Goal: Navigation & Orientation: Find specific page/section

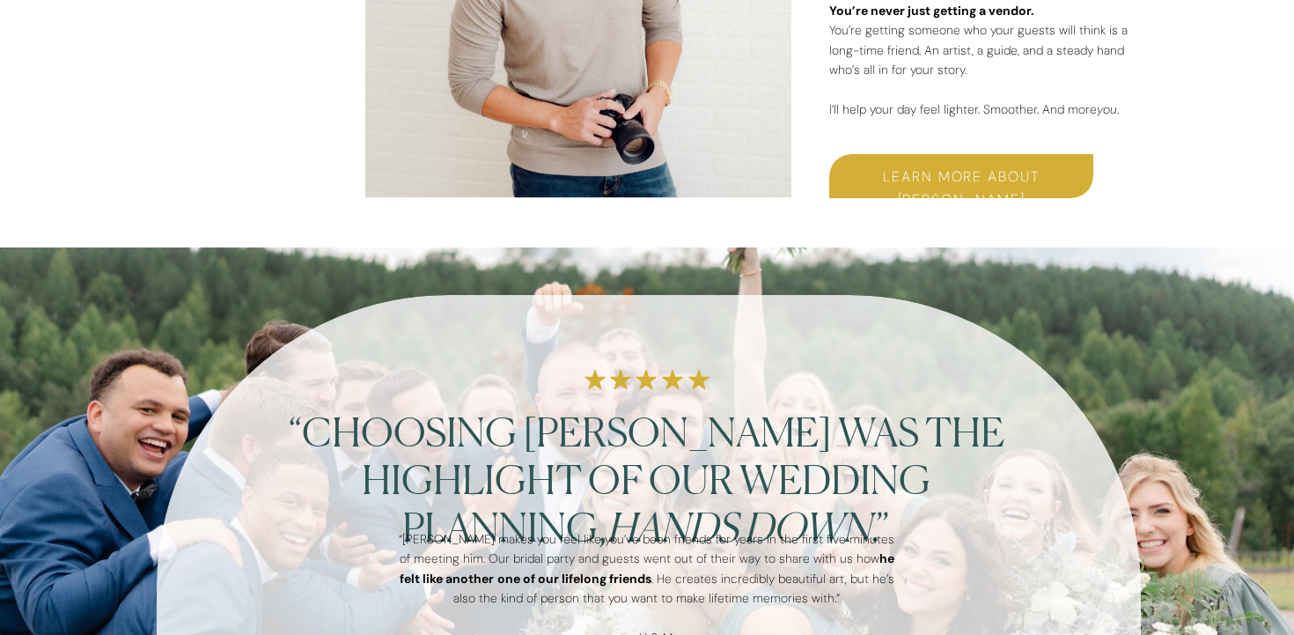
scroll to position [3327, 0]
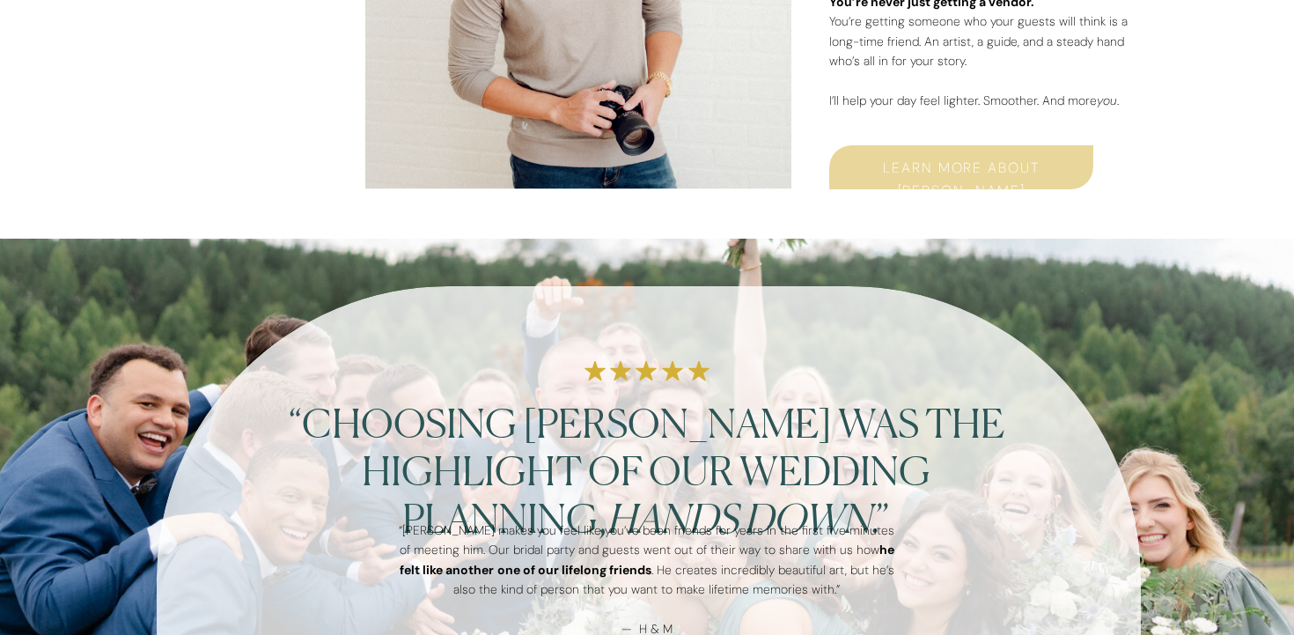
click at [930, 152] on div at bounding box center [961, 167] width 264 height 44
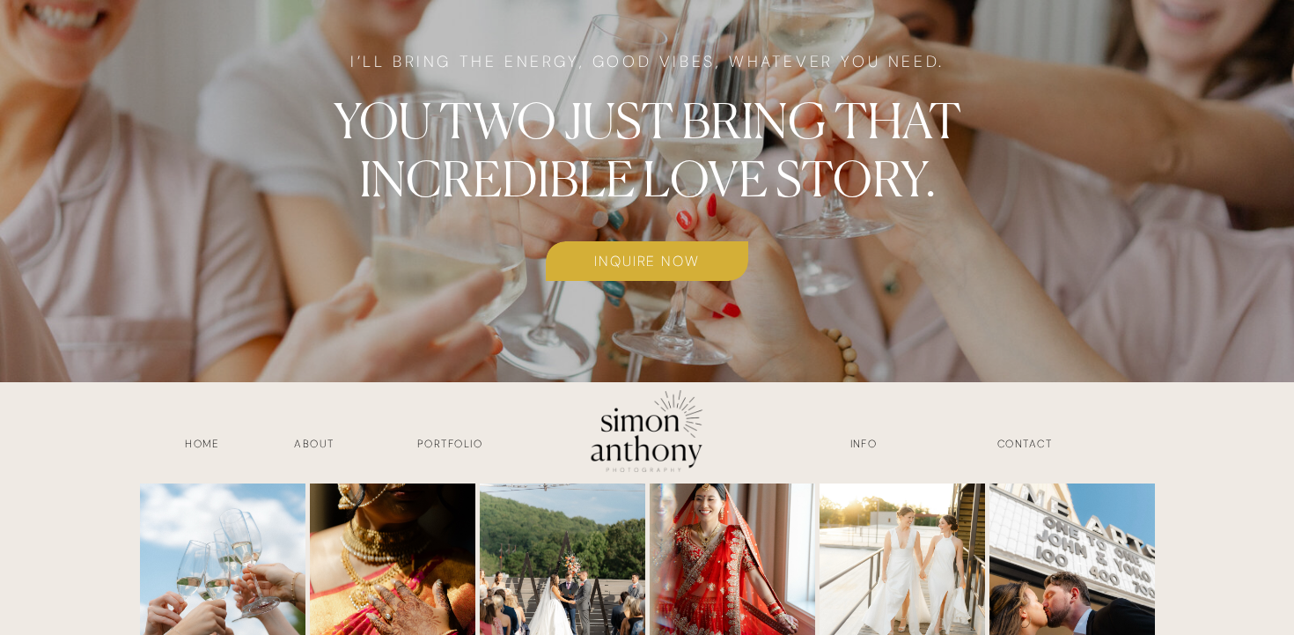
scroll to position [4577, 0]
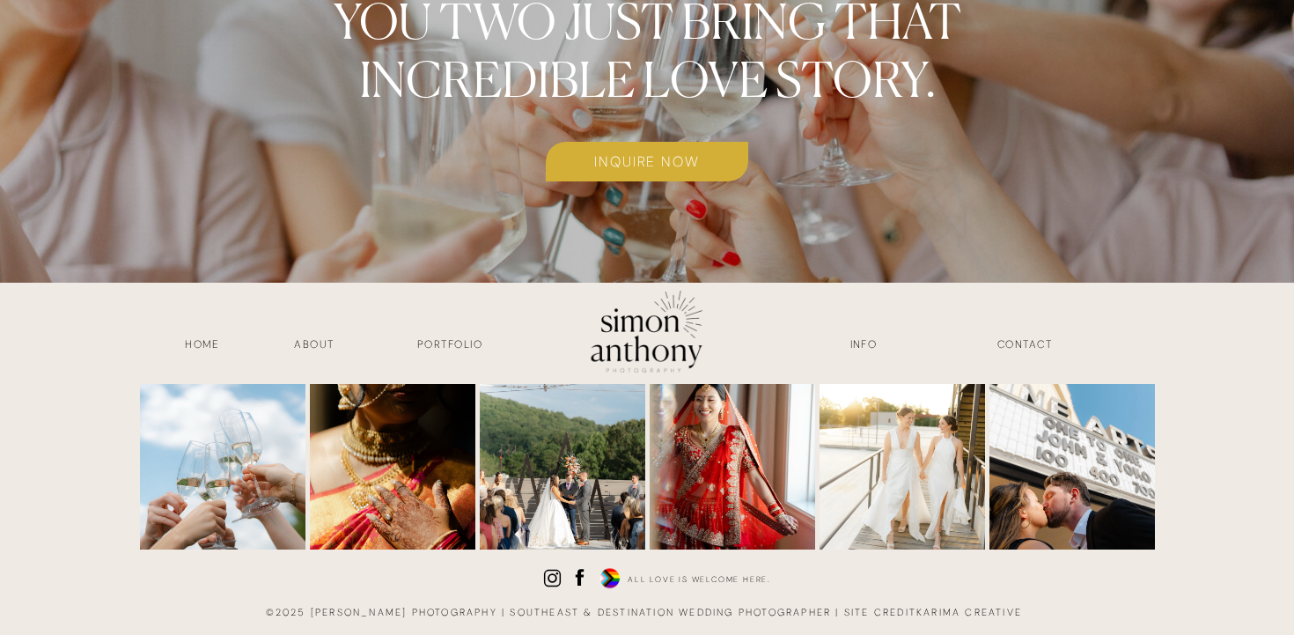
click at [437, 345] on h3 "Portfolio" at bounding box center [450, 346] width 130 height 20
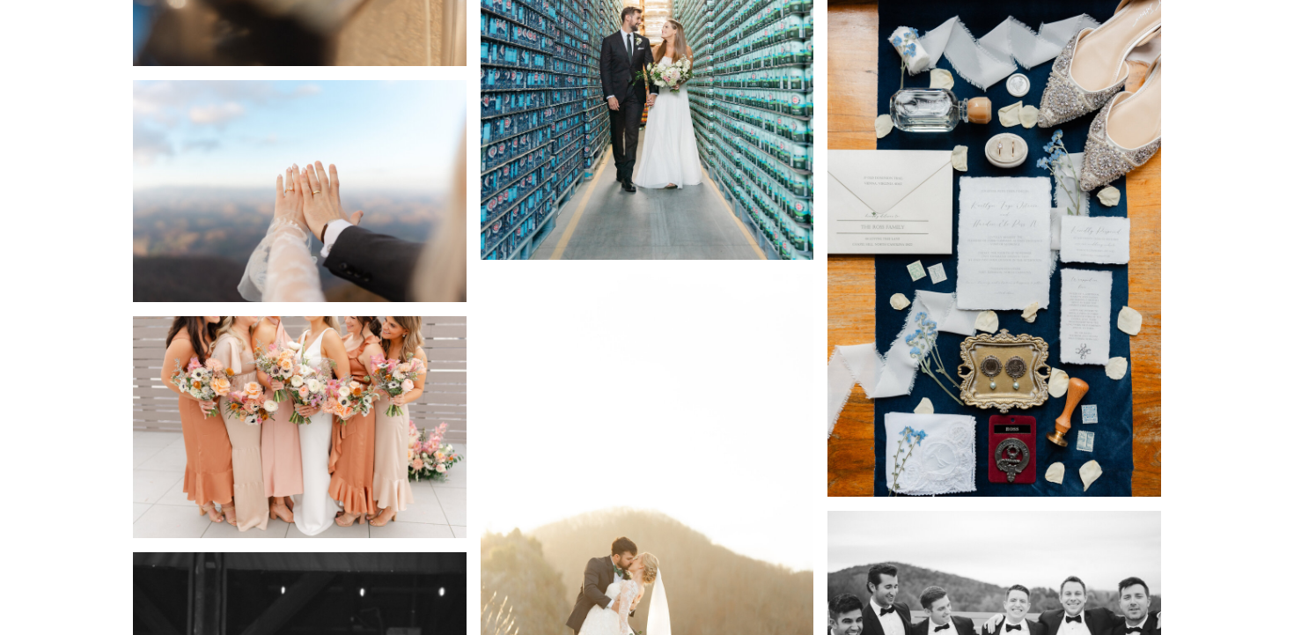
scroll to position [9857, 0]
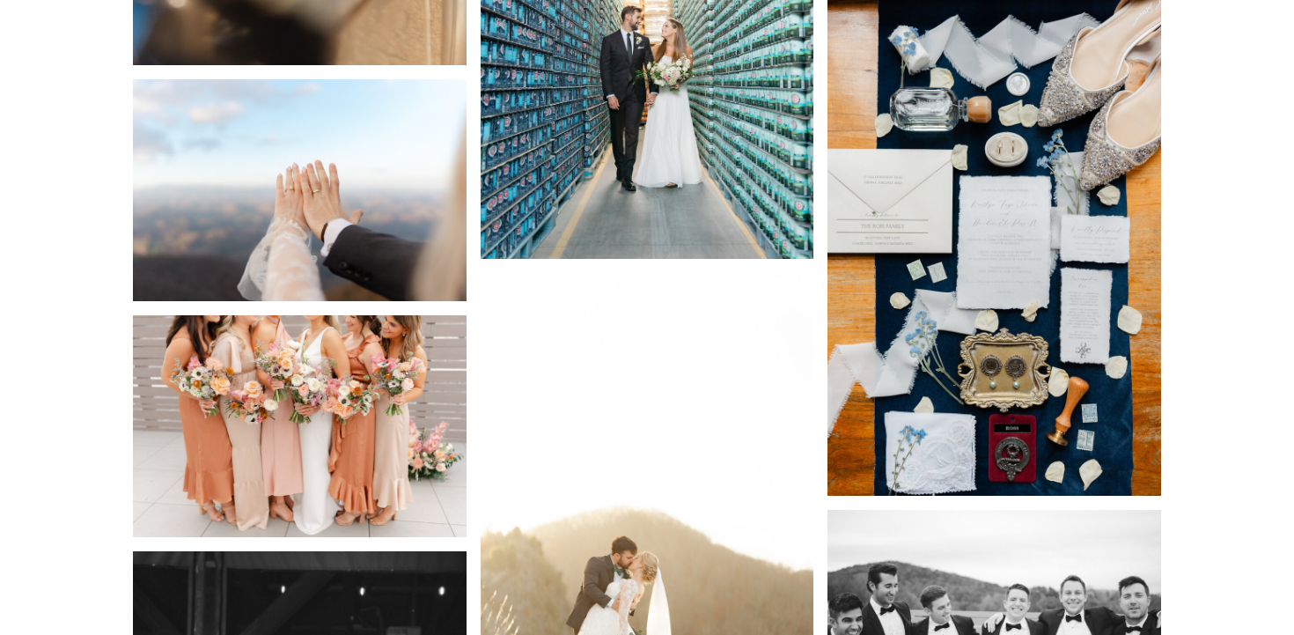
click at [437, 345] on img at bounding box center [300, 426] width 334 height 222
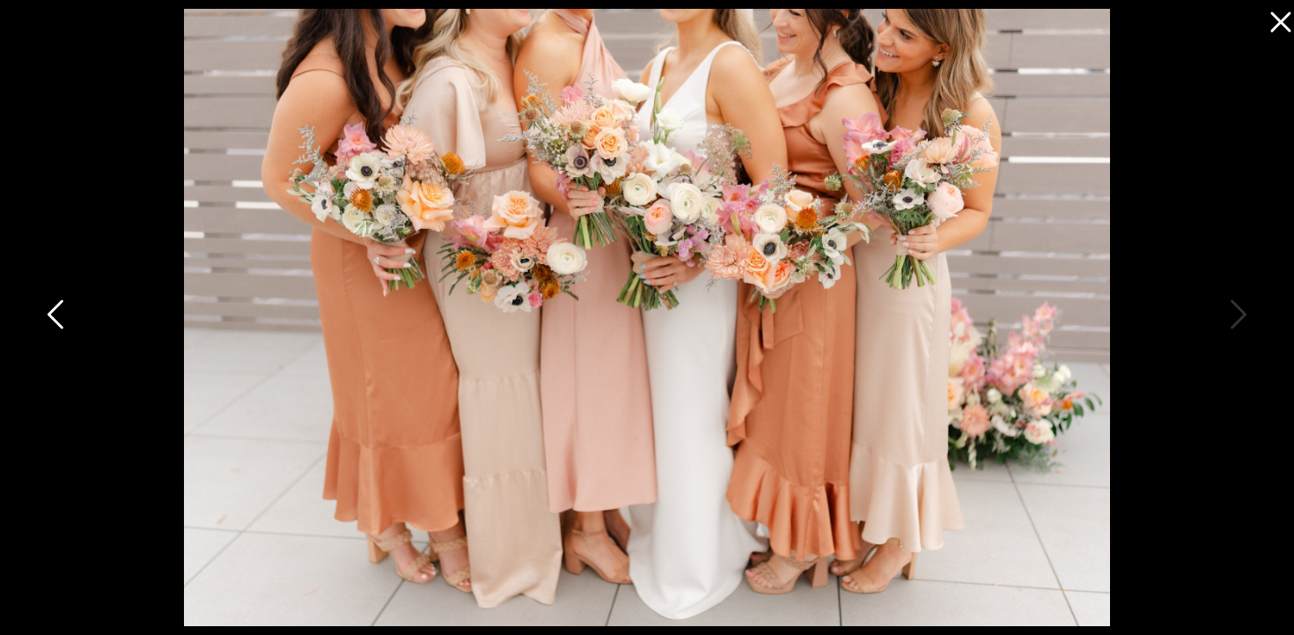
scroll to position [9817, 0]
click at [1279, 33] on icon at bounding box center [1276, 17] width 35 height 35
click at [1281, 21] on icon at bounding box center [1280, 22] width 20 height 20
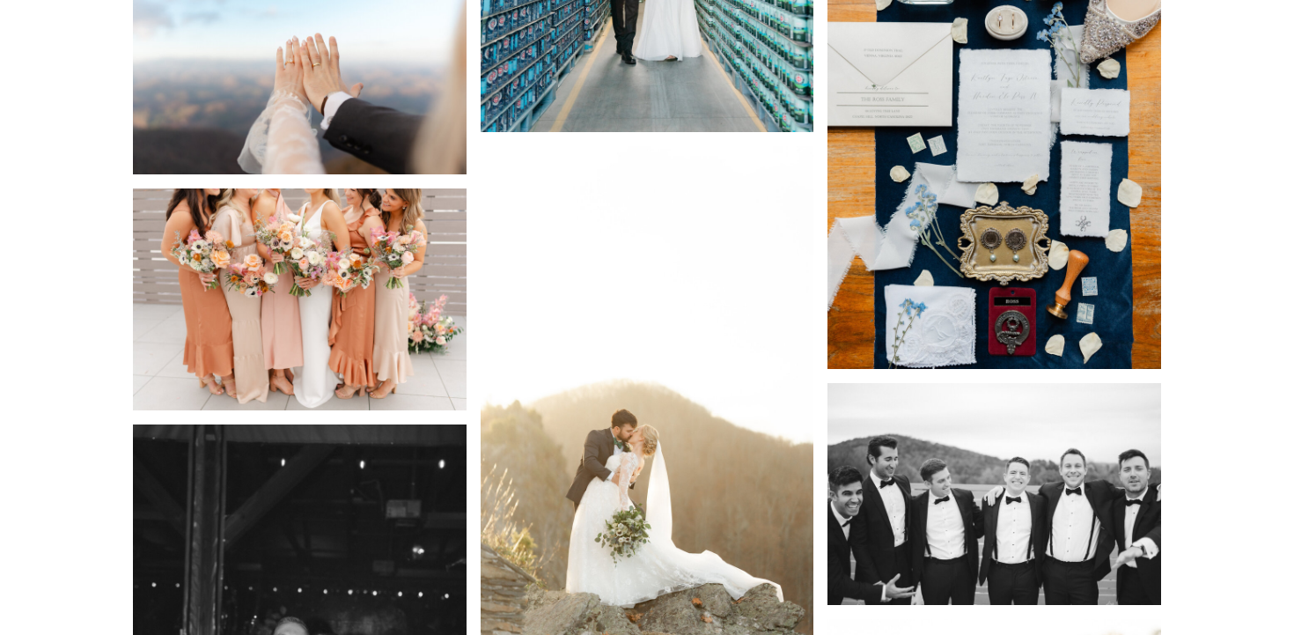
scroll to position [9984, 0]
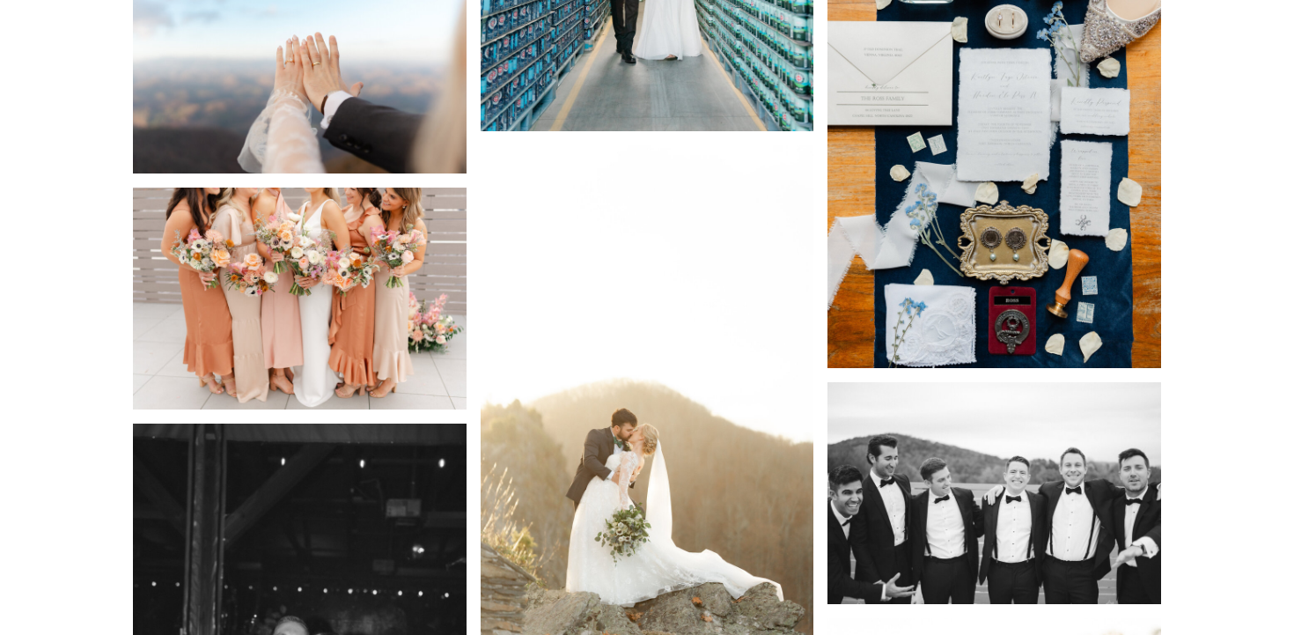
click at [947, 316] on img at bounding box center [994, 118] width 334 height 500
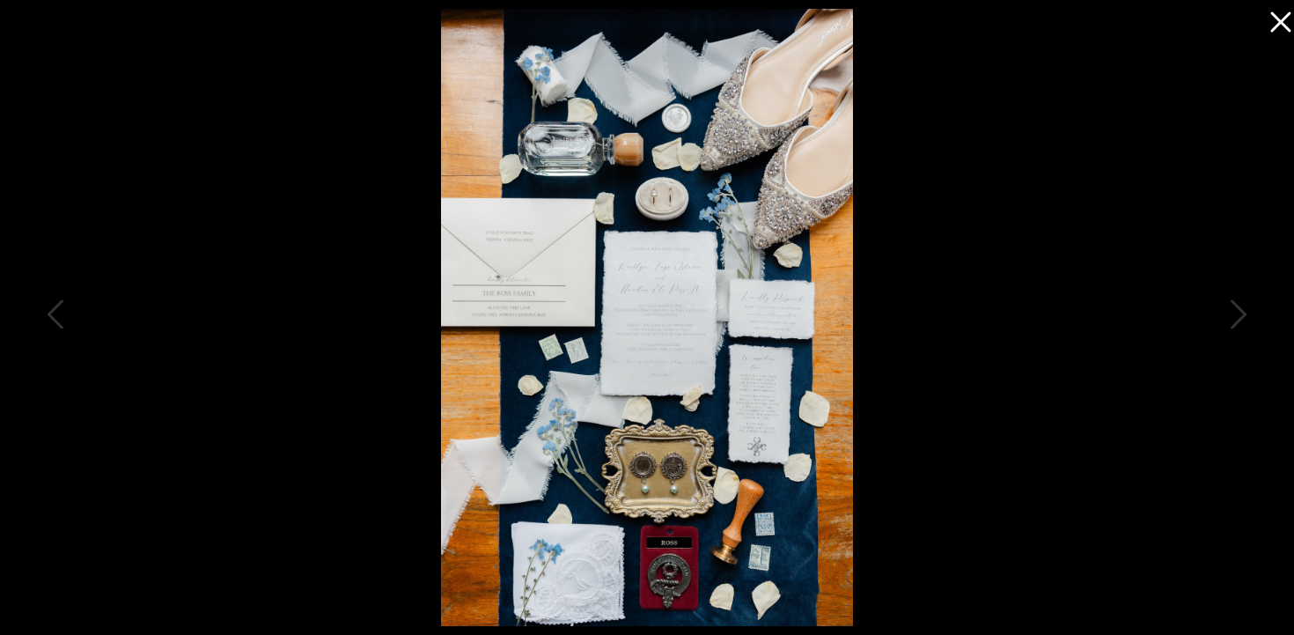
click at [707, 402] on img at bounding box center [646, 317] width 411 height 617
click at [1244, 316] on icon at bounding box center [1237, 318] width 44 height 53
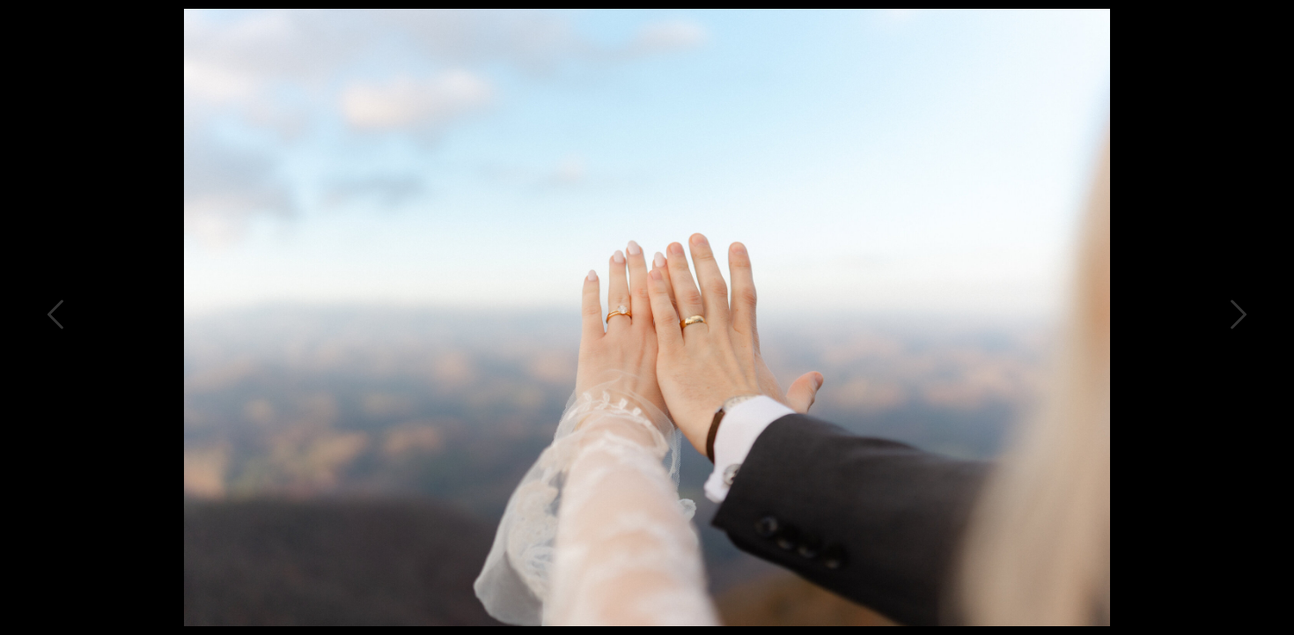
click at [1245, 47] on div at bounding box center [647, 317] width 1294 height 635
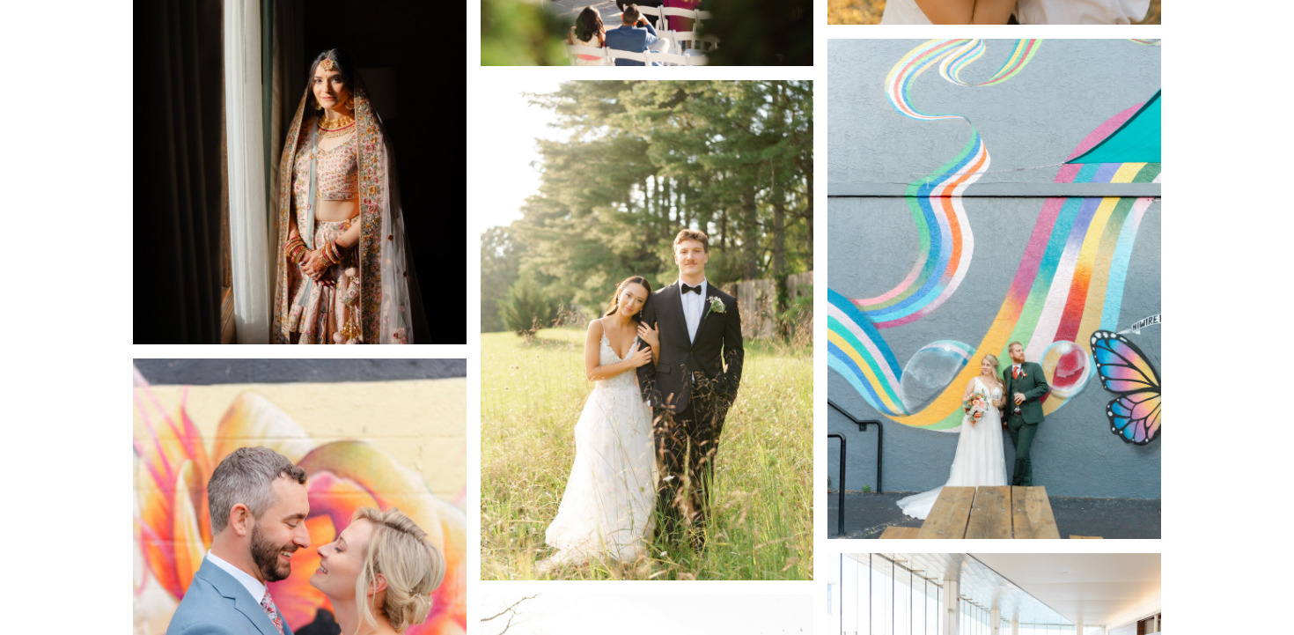
scroll to position [11082, 0]
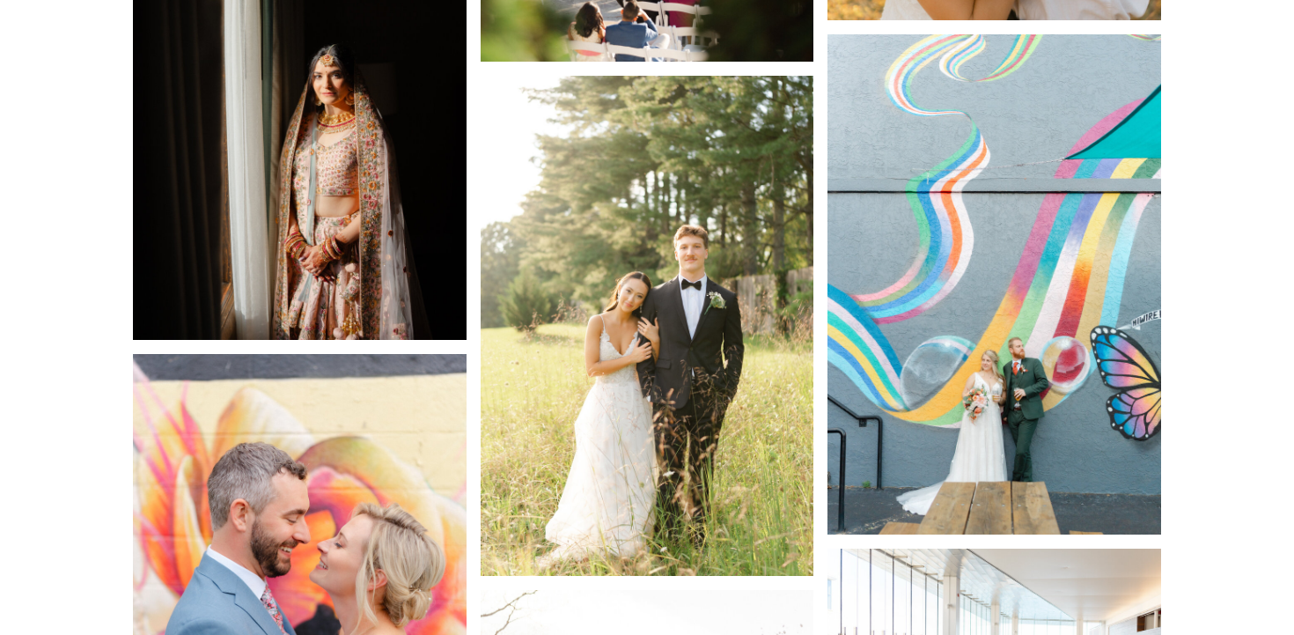
click at [732, 382] on img at bounding box center [648, 326] width 334 height 500
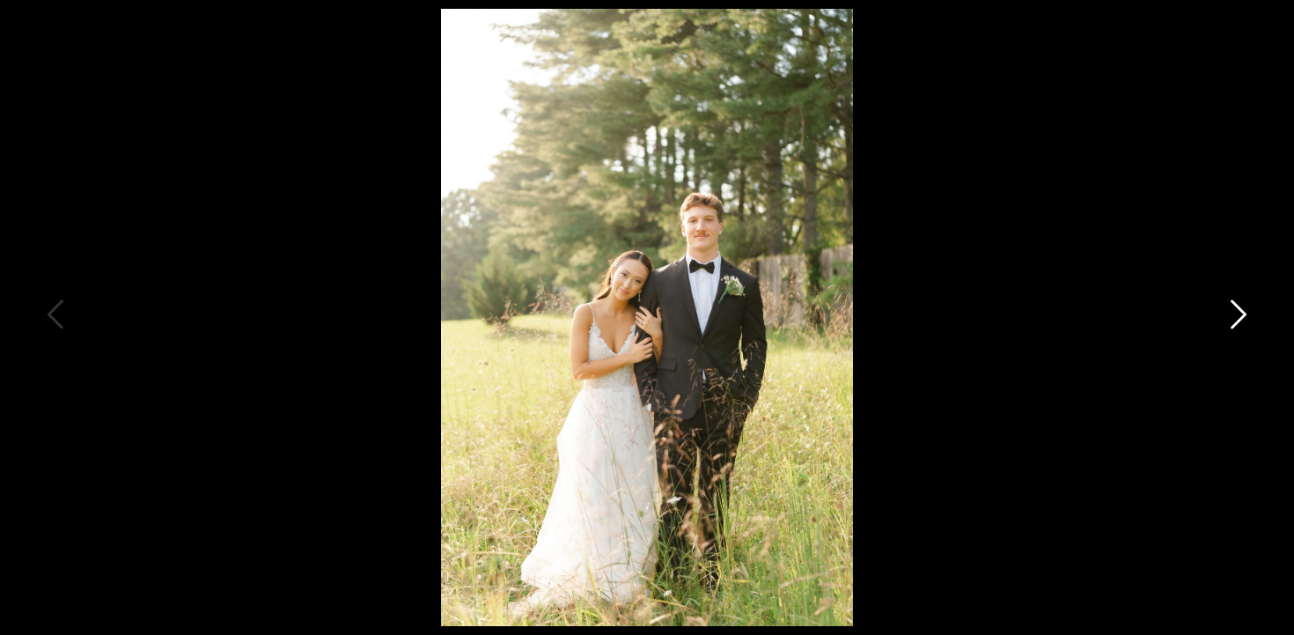
click at [1243, 316] on icon at bounding box center [1238, 313] width 16 height 29
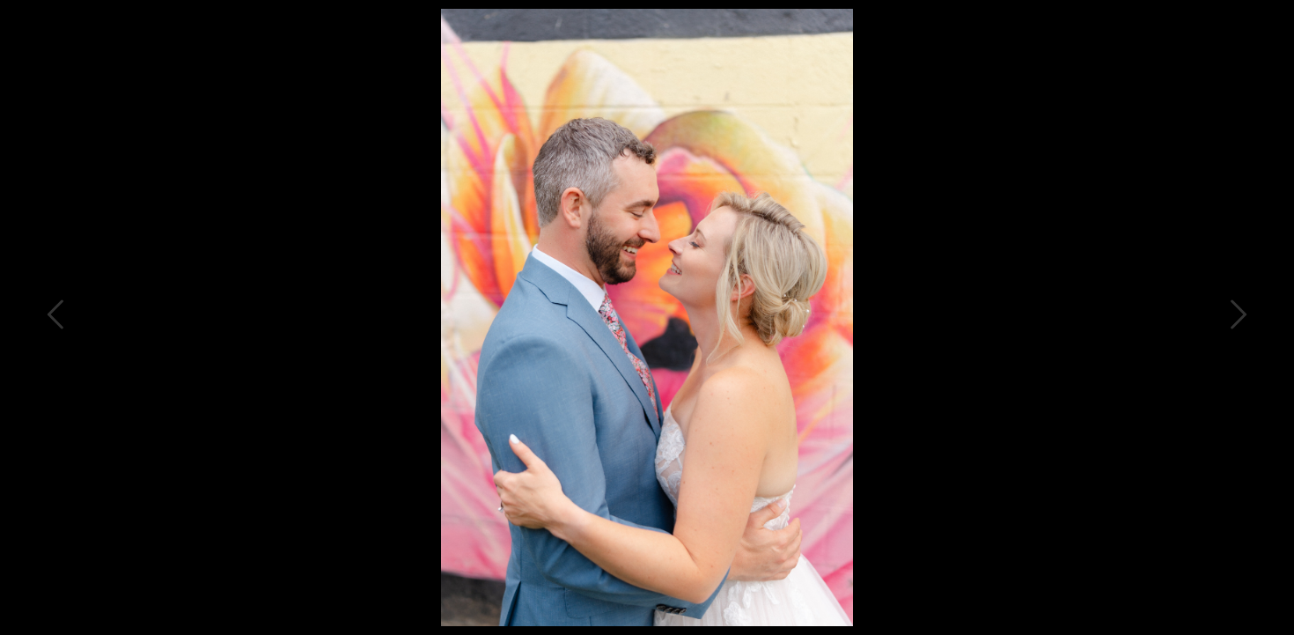
click at [1173, 65] on div at bounding box center [647, 317] width 1294 height 635
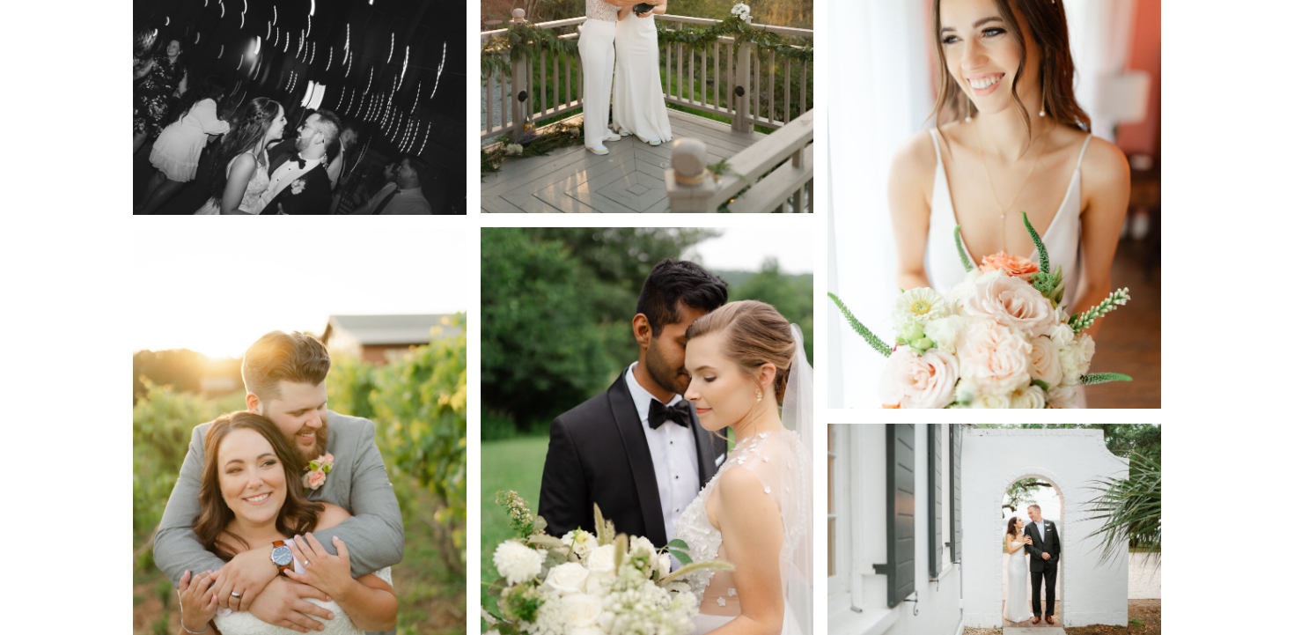
scroll to position [11959, 0]
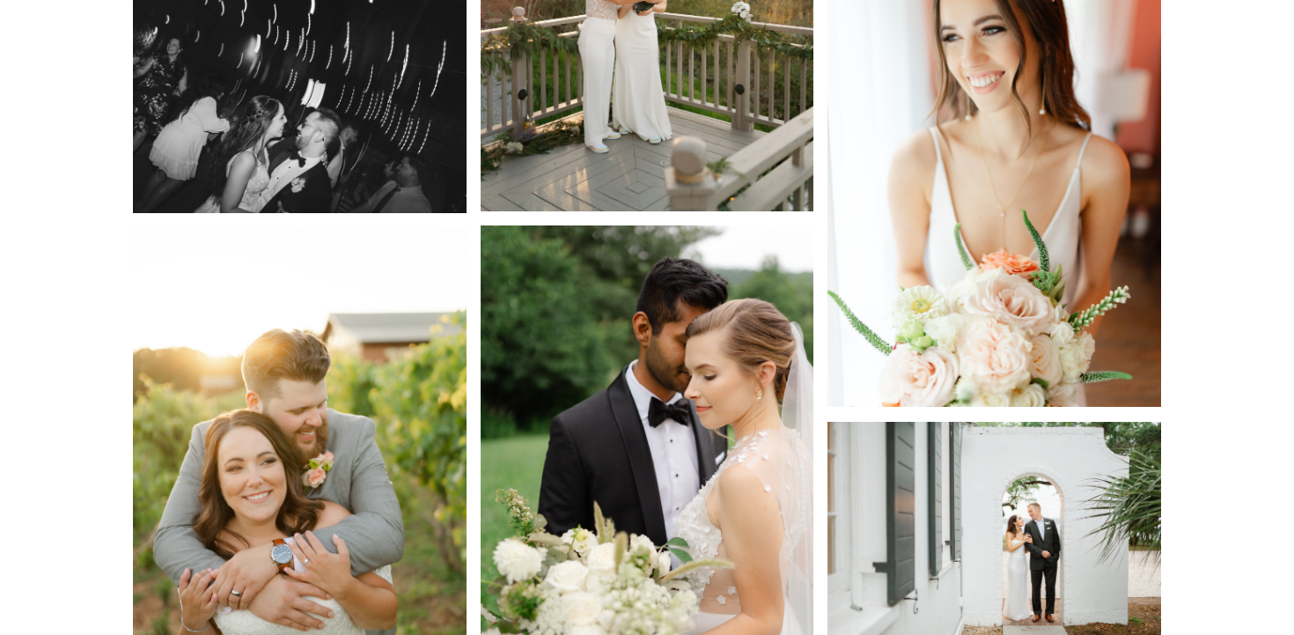
click at [1032, 337] on img at bounding box center [994, 158] width 334 height 500
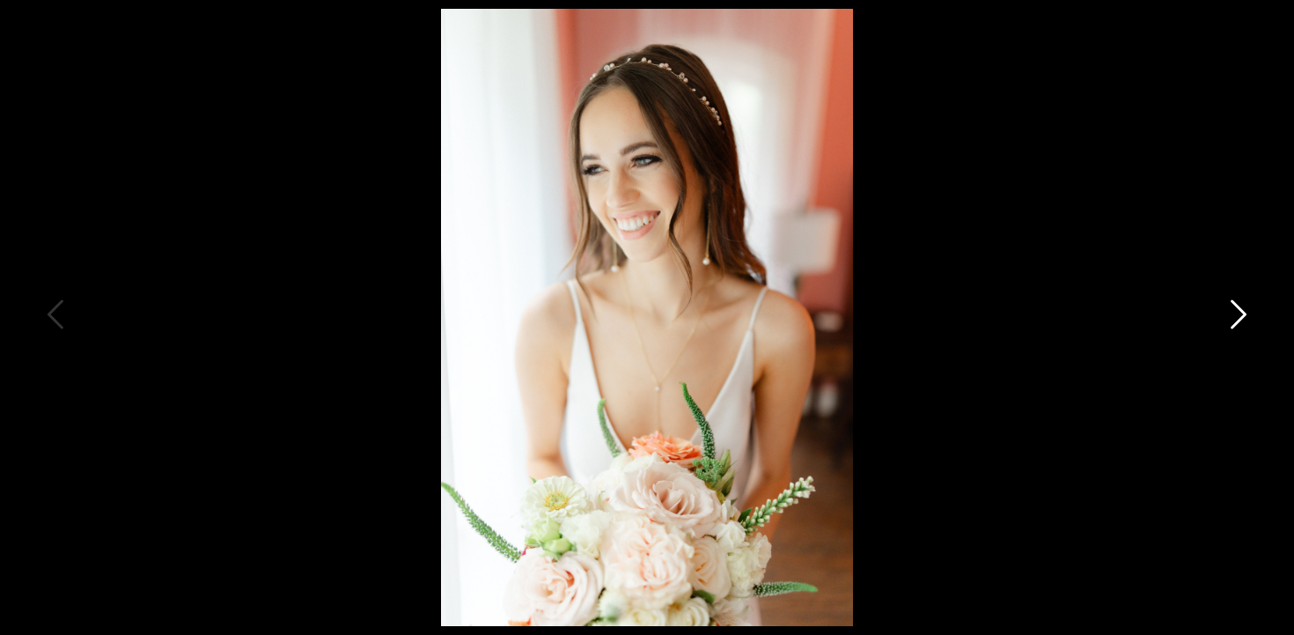
scroll to position [12143, 0]
click at [1245, 314] on icon at bounding box center [1238, 313] width 16 height 29
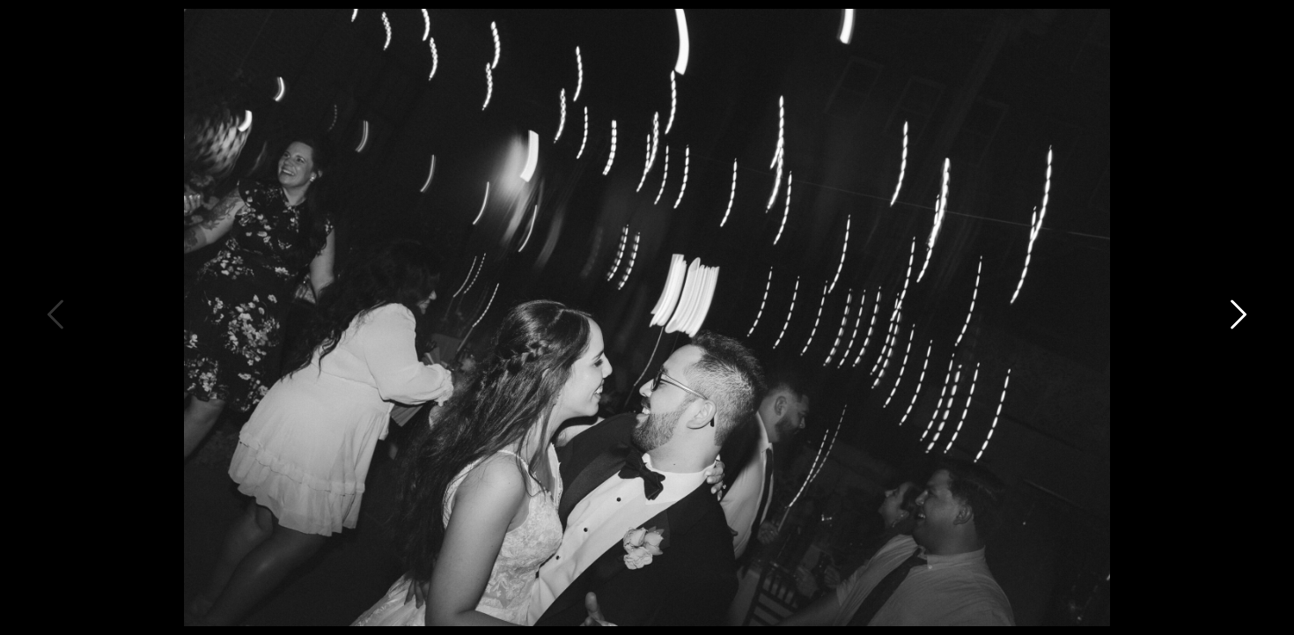
click at [1239, 297] on icon at bounding box center [1237, 318] width 44 height 53
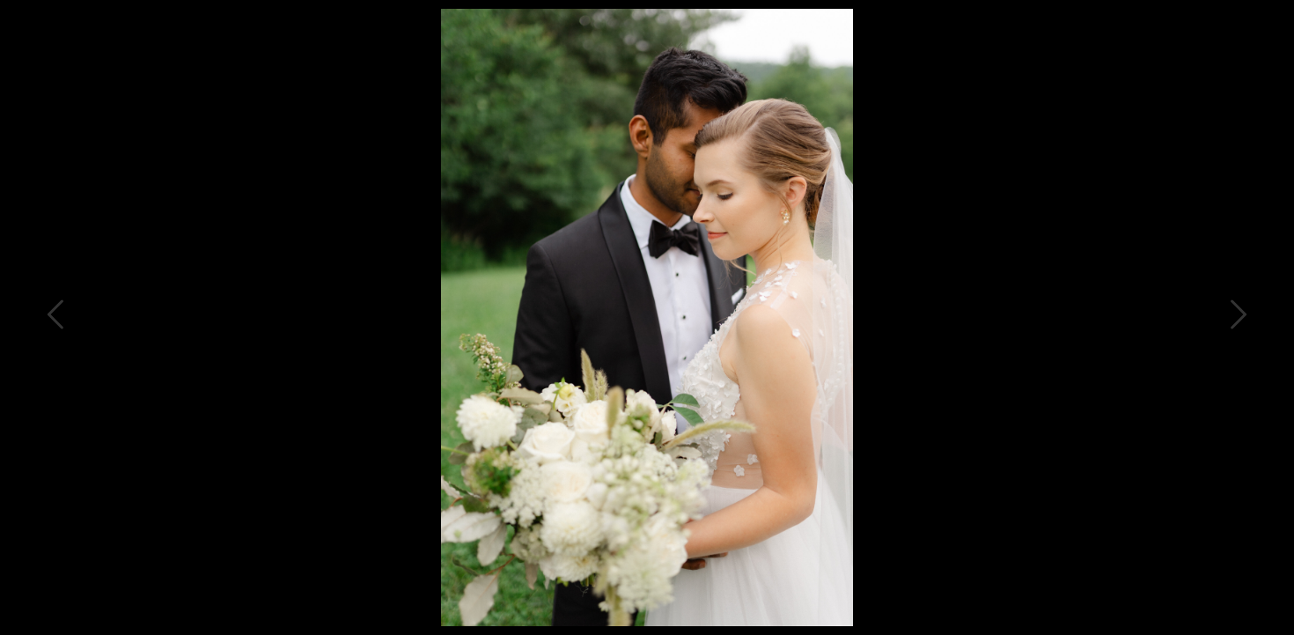
click at [1222, 50] on div at bounding box center [647, 317] width 1294 height 635
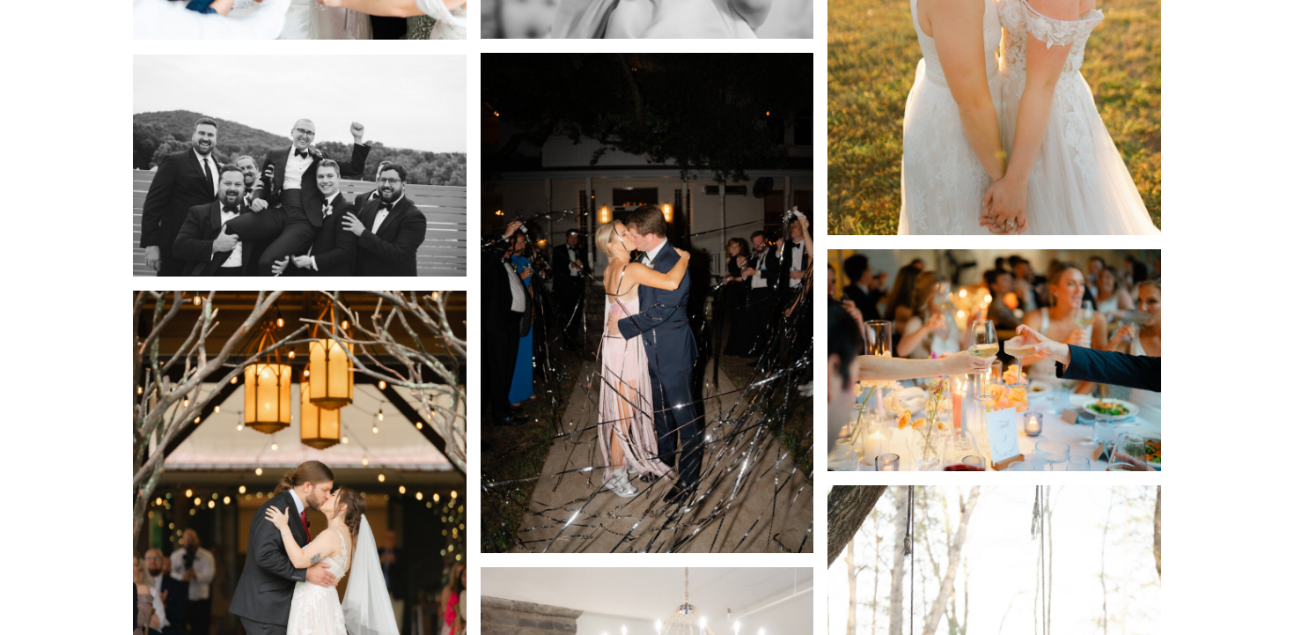
scroll to position [14385, 0]
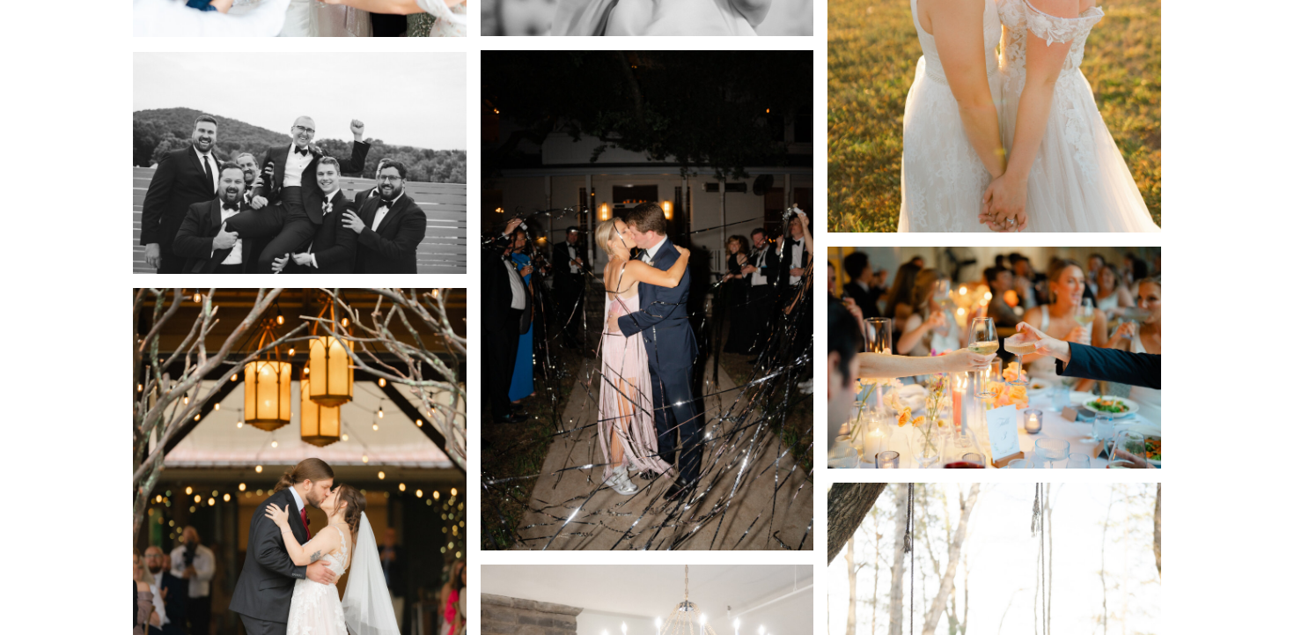
click at [729, 371] on img at bounding box center [648, 300] width 334 height 500
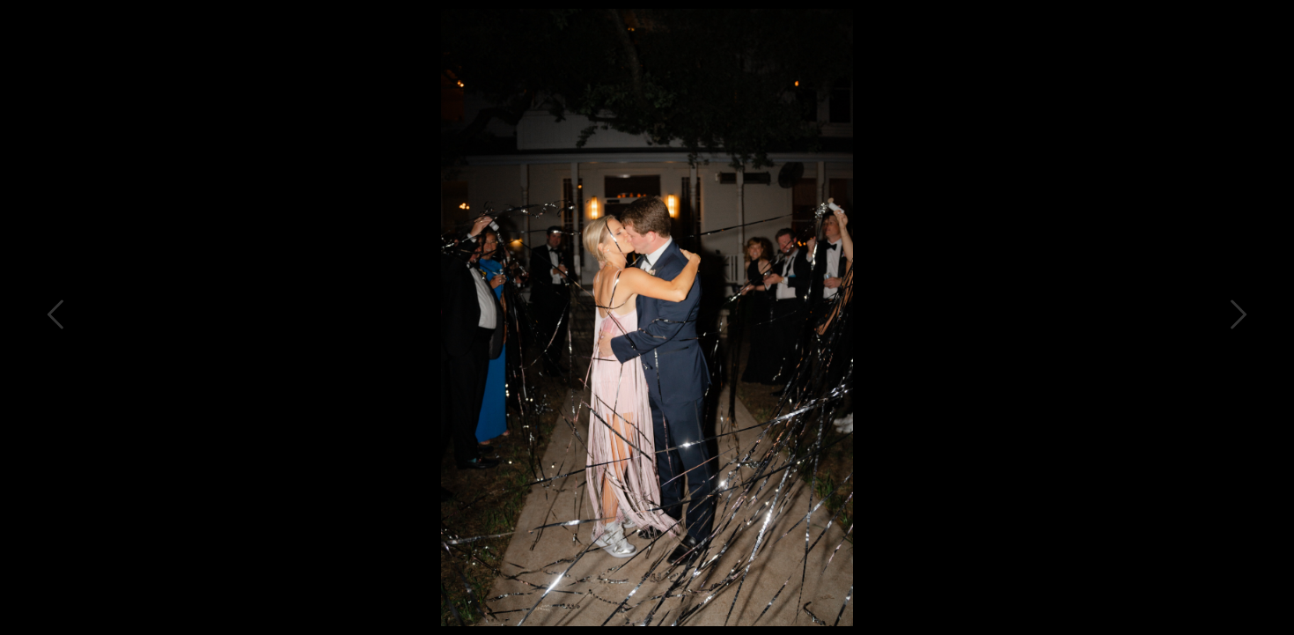
click at [1223, 49] on div at bounding box center [647, 317] width 1294 height 635
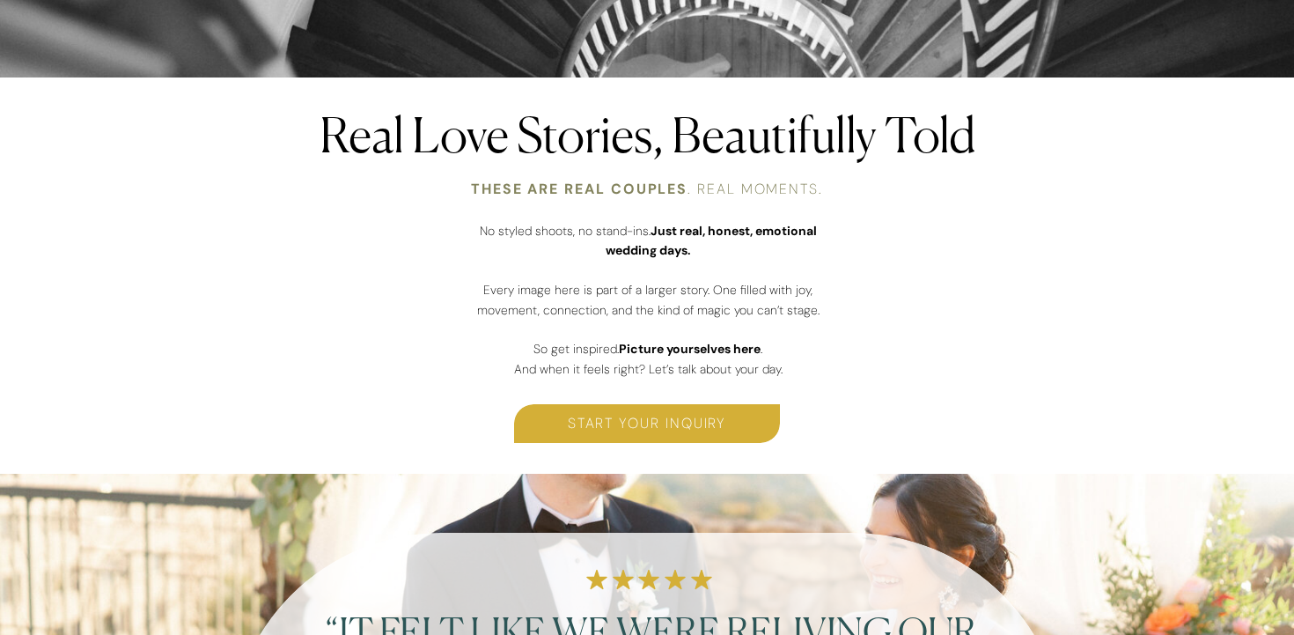
scroll to position [0, 0]
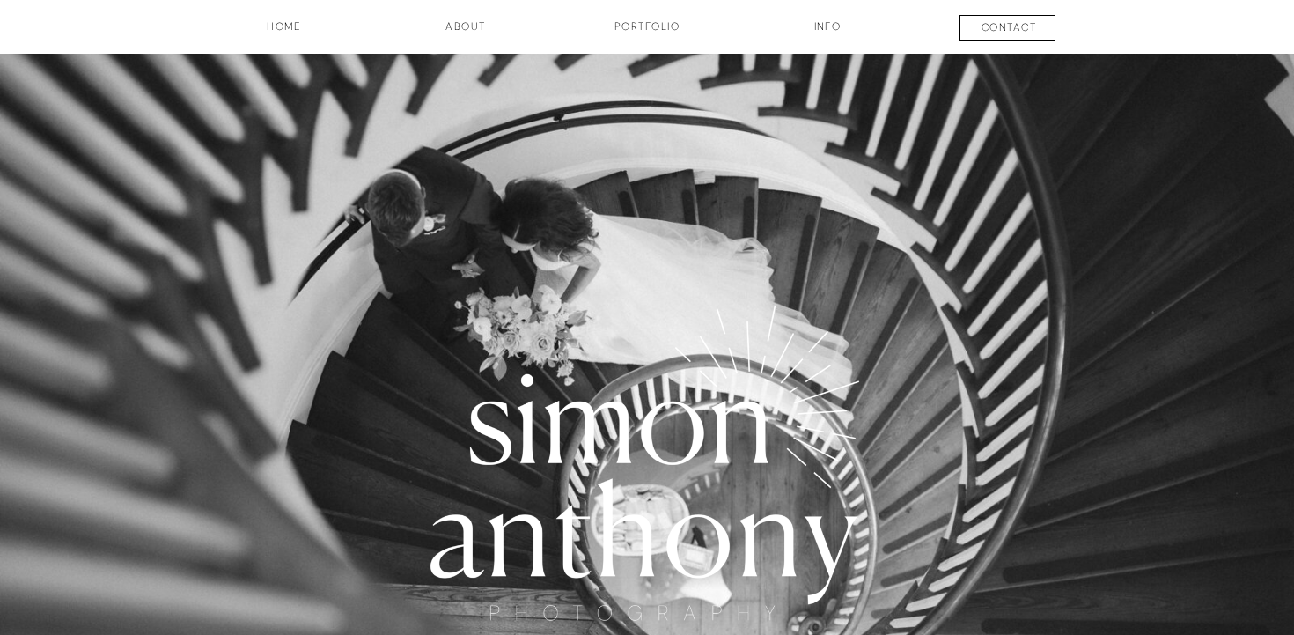
click at [824, 24] on h3 "INFO" at bounding box center [827, 33] width 88 height 30
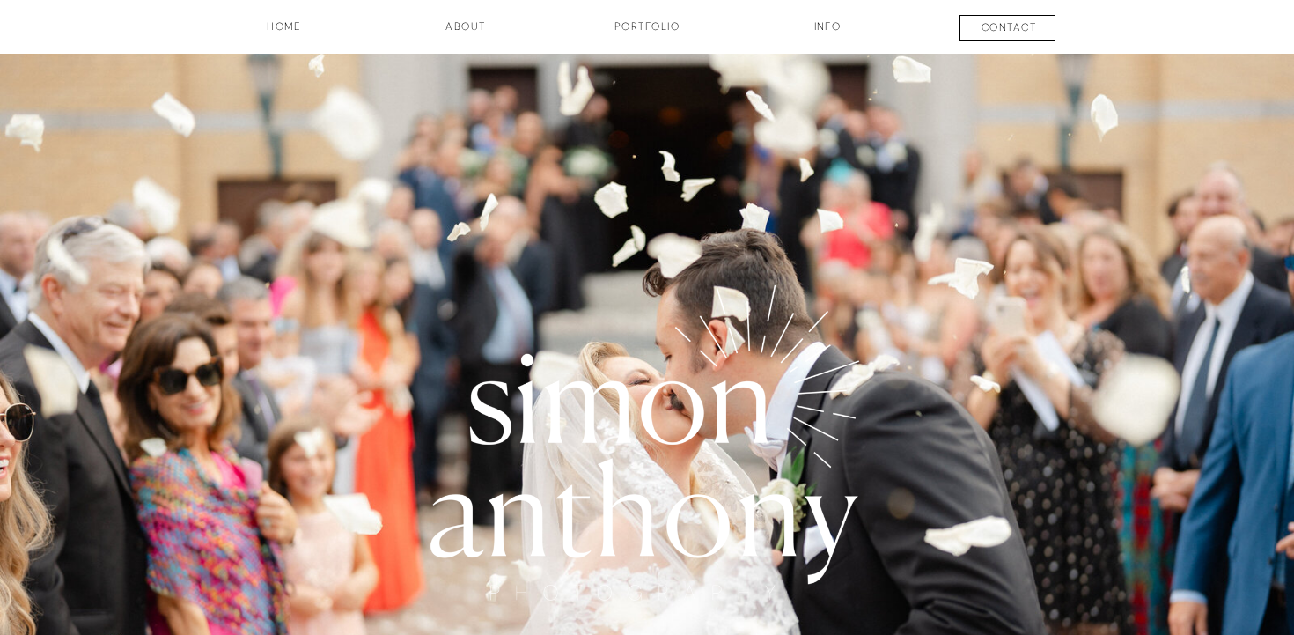
click at [640, 26] on h3 "Portfolio" at bounding box center [647, 33] width 130 height 30
